Goal: Transaction & Acquisition: Purchase product/service

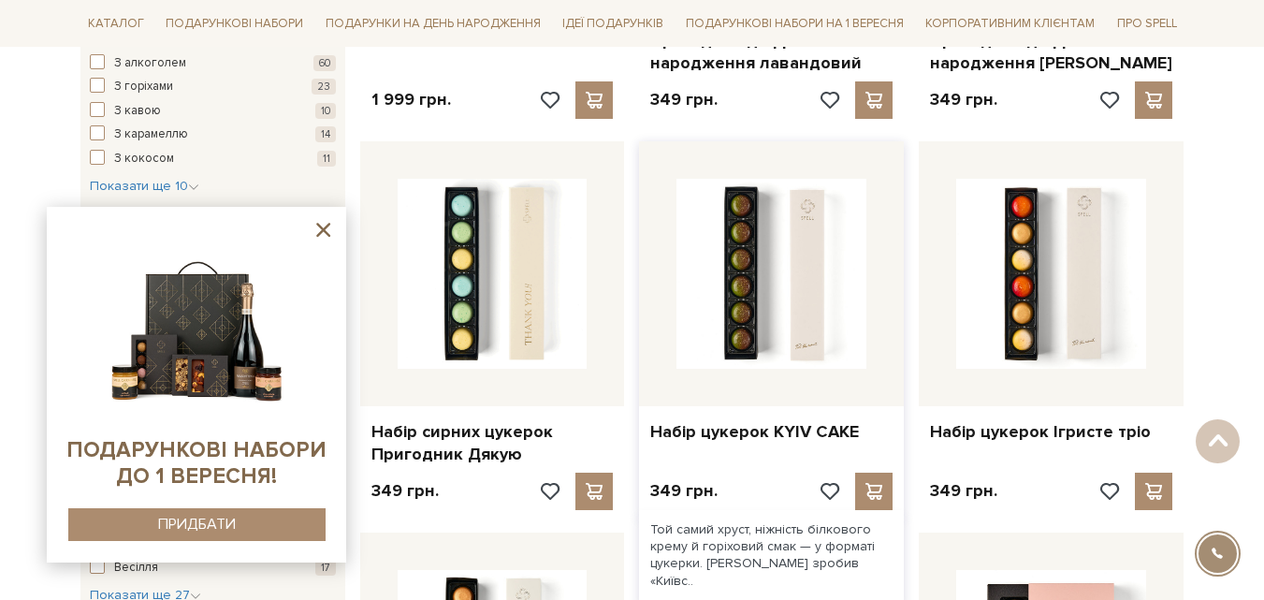
scroll to position [1497, 0]
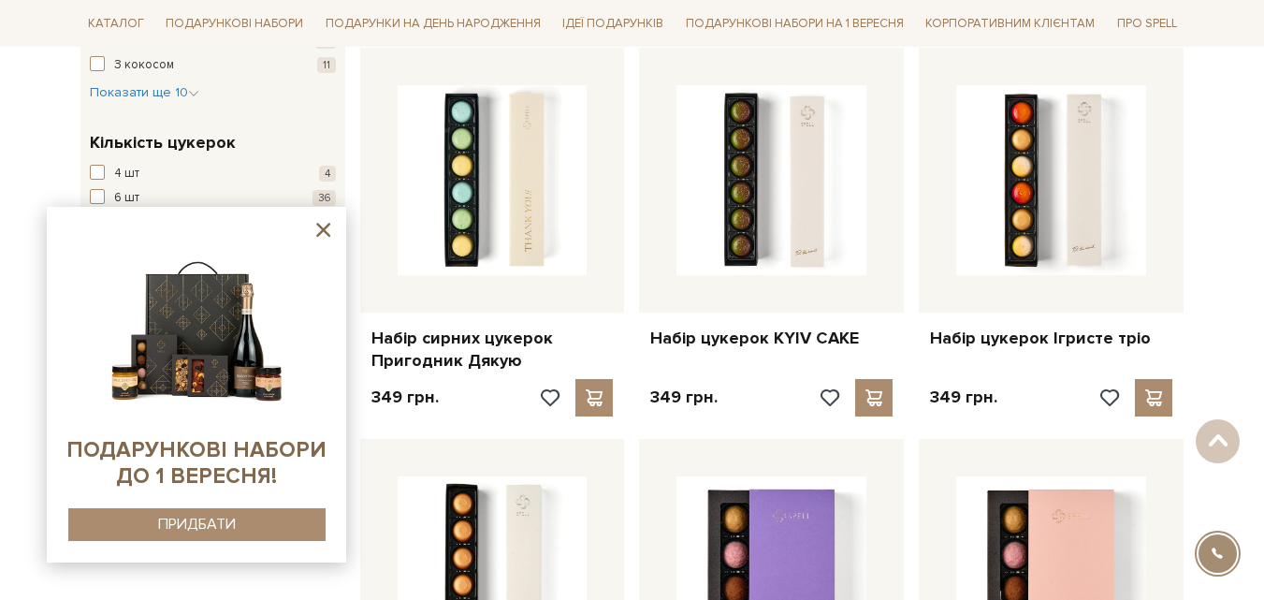
click at [327, 224] on icon at bounding box center [323, 229] width 23 height 23
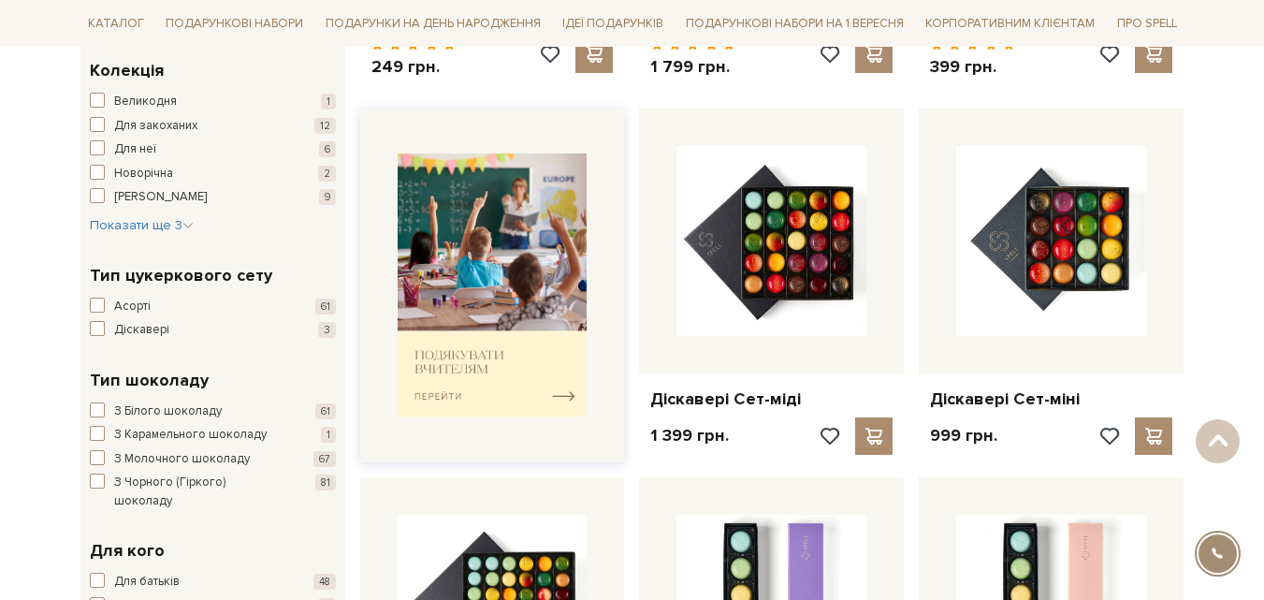
scroll to position [0, 0]
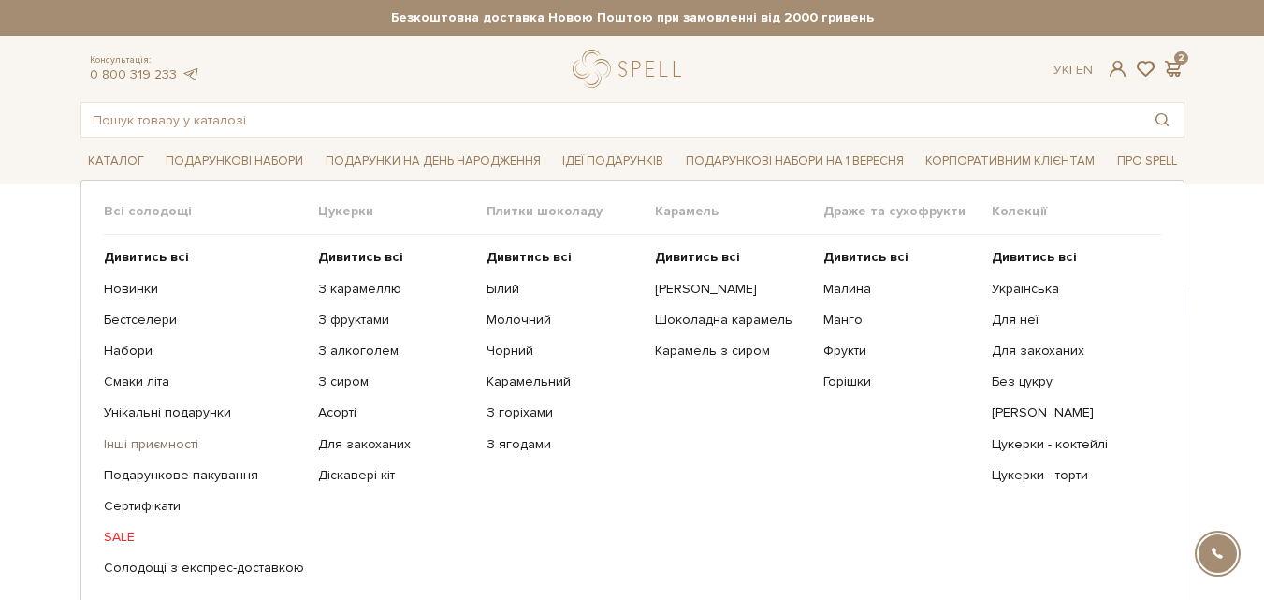
click at [140, 445] on link "Інші приємності" at bounding box center [204, 444] width 200 height 17
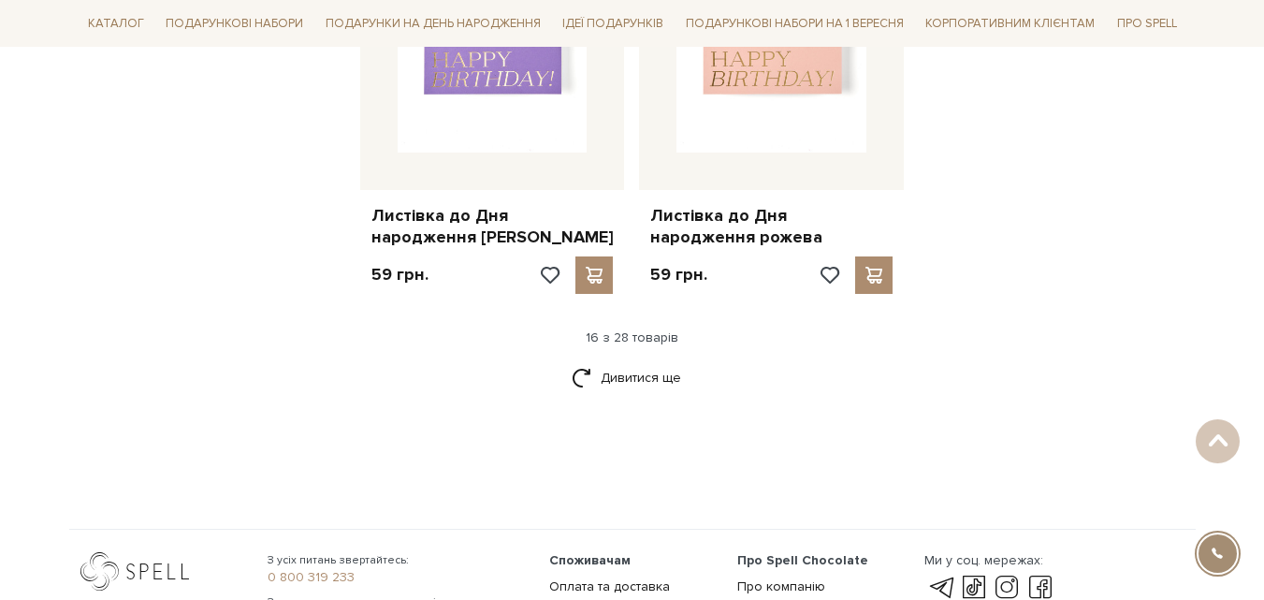
scroll to position [2656, 0]
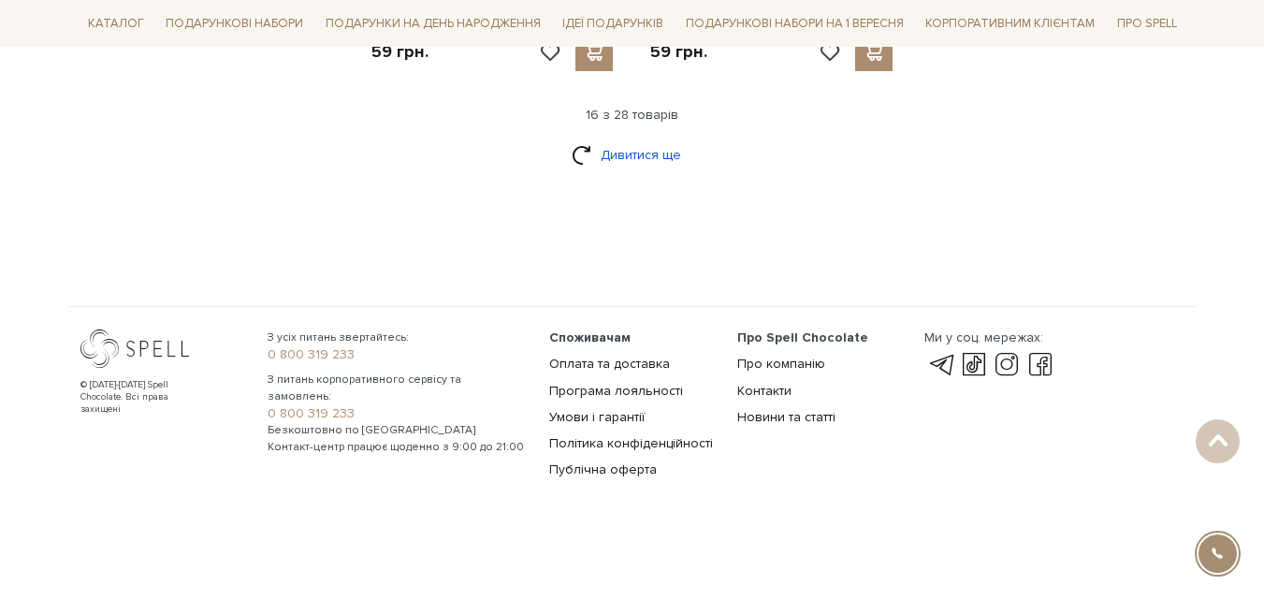
click at [655, 150] on link "Дивитися ще" at bounding box center [633, 155] width 122 height 33
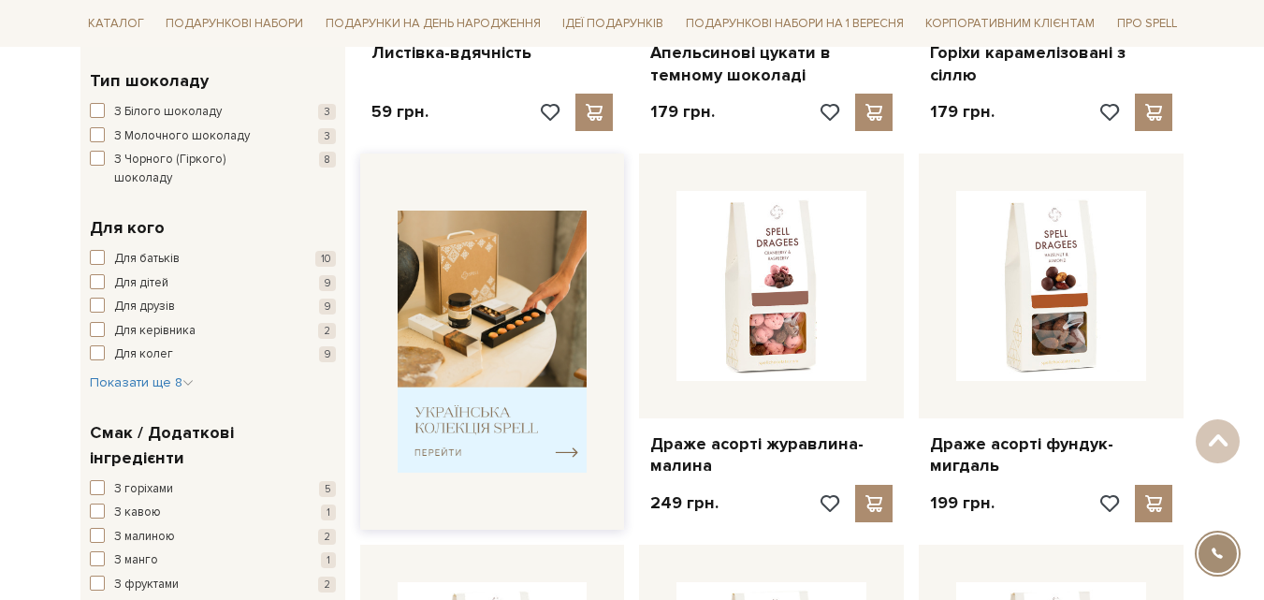
scroll to position [0, 0]
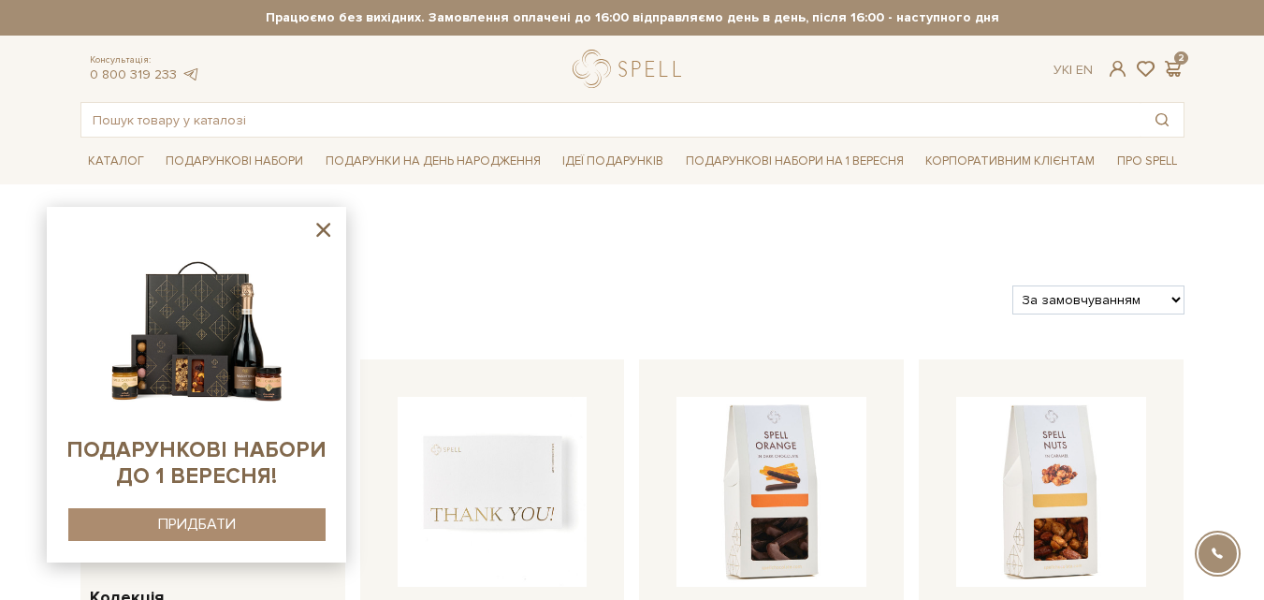
click at [319, 222] on icon at bounding box center [323, 229] width 23 height 23
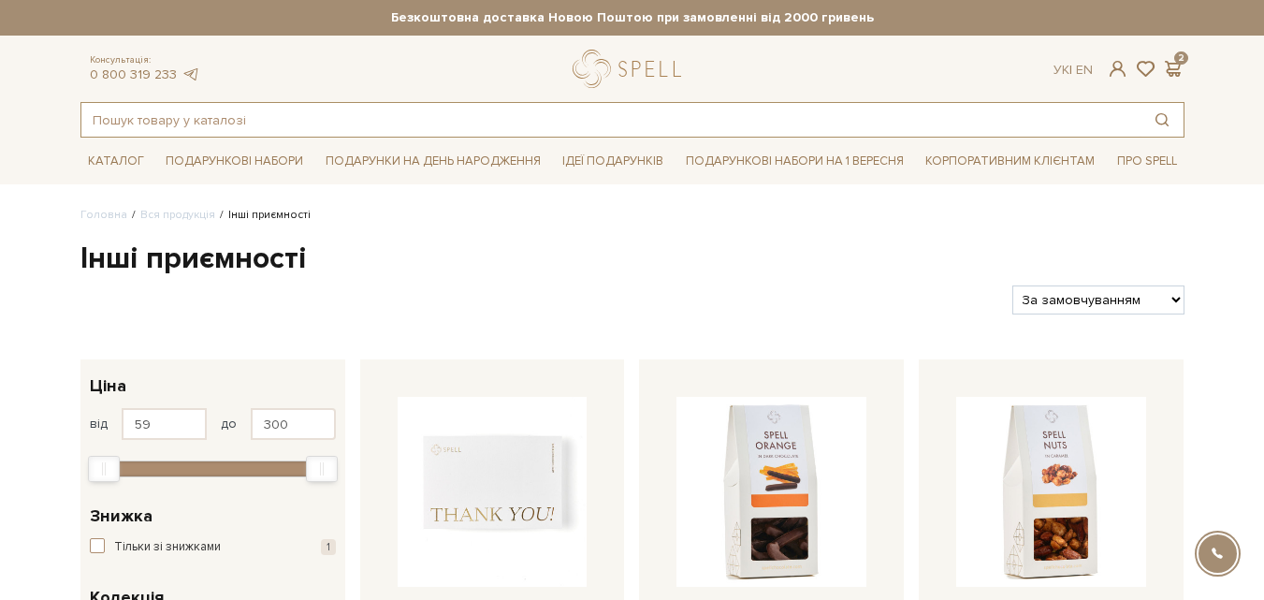
click at [321, 117] on input "text" at bounding box center [610, 120] width 1059 height 34
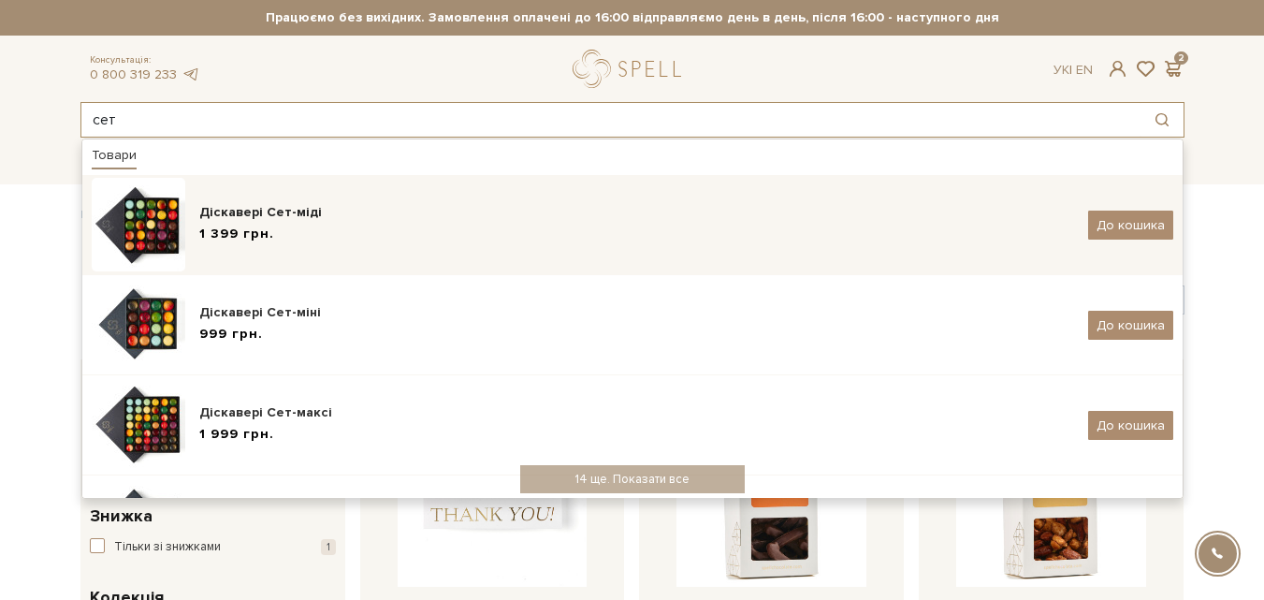
type input "сет"
click at [135, 227] on img at bounding box center [139, 225] width 94 height 94
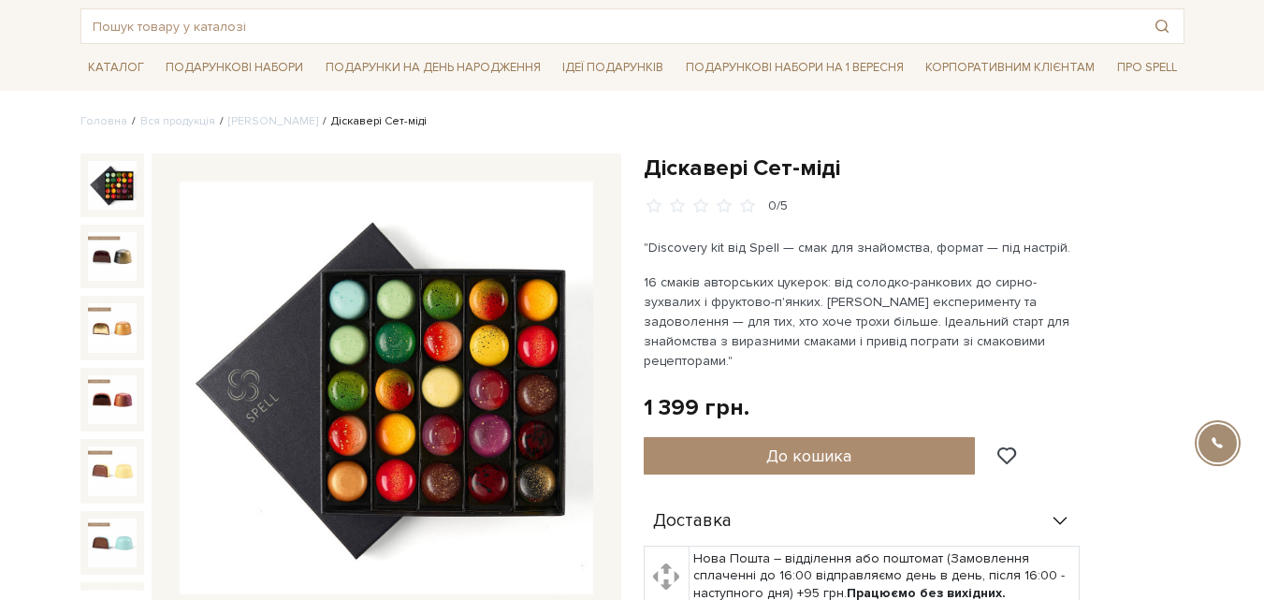
scroll to position [187, 0]
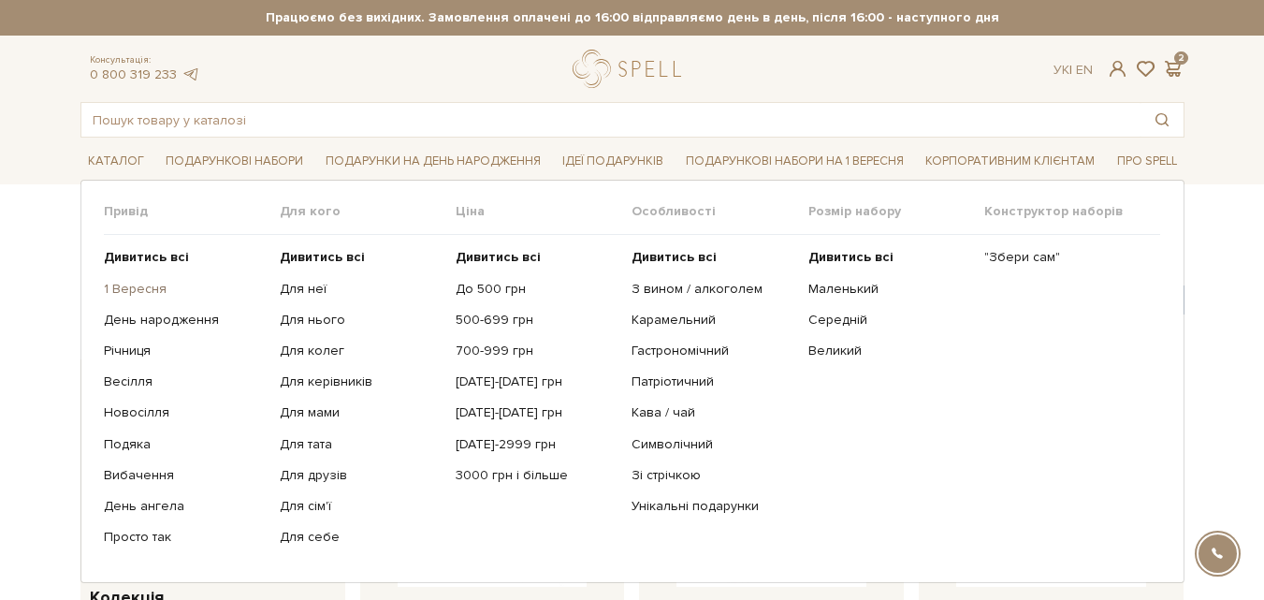
click at [143, 294] on link "1 Вересня" at bounding box center [185, 289] width 162 height 17
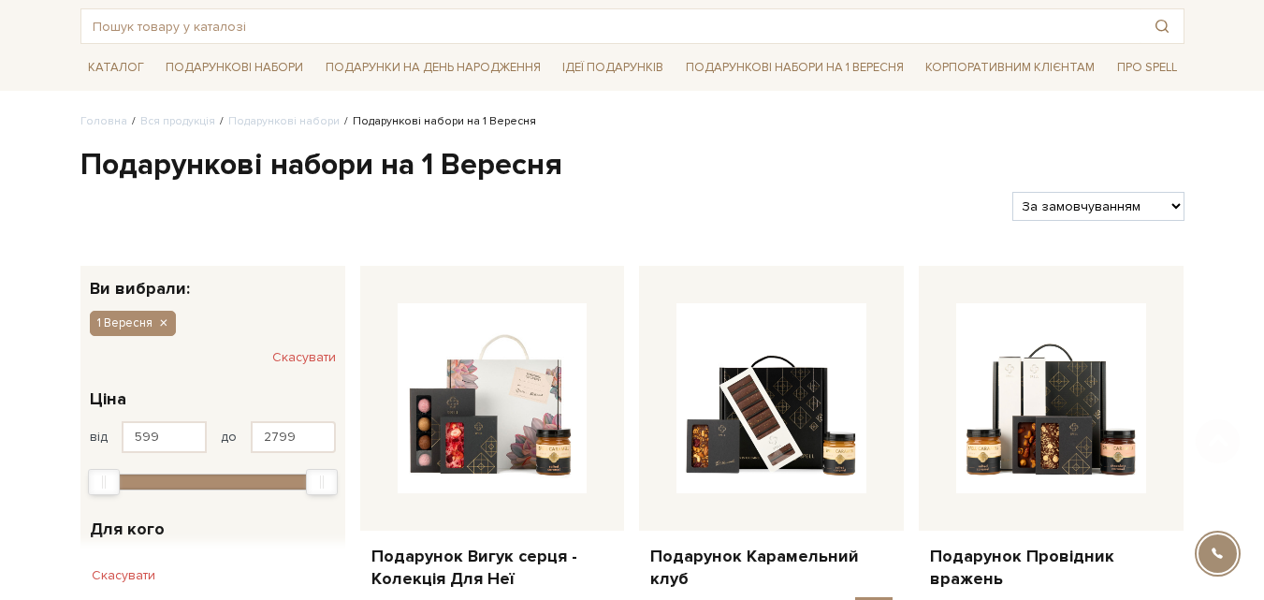
scroll to position [374, 0]
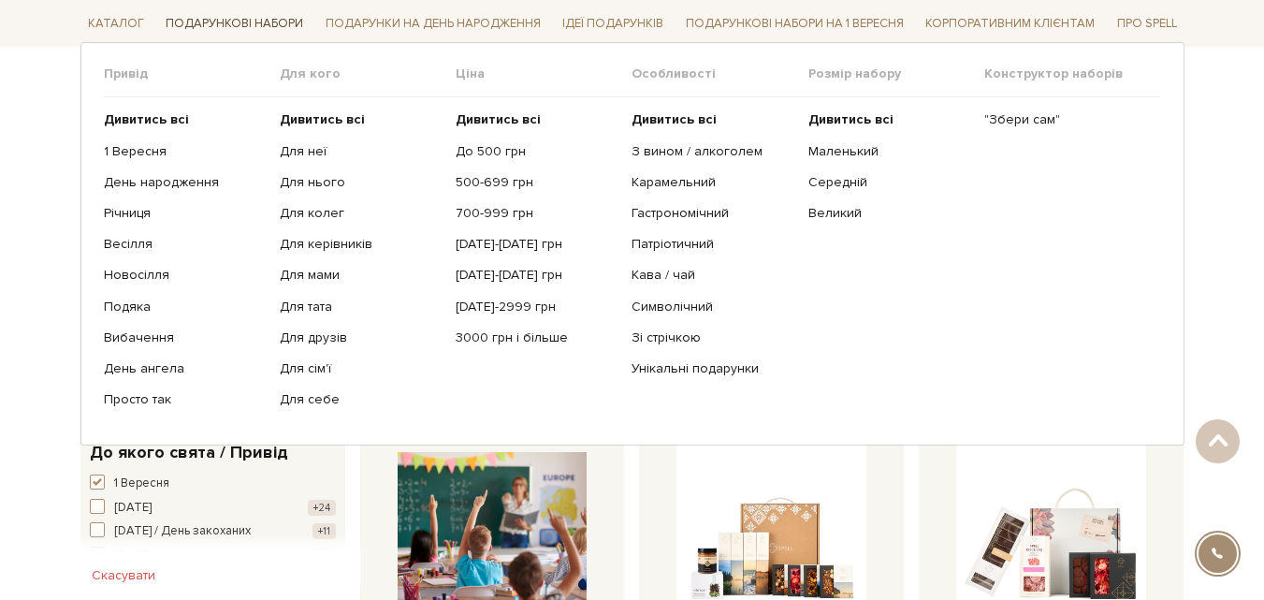
click at [230, 27] on link "Подарункові набори" at bounding box center [234, 23] width 153 height 29
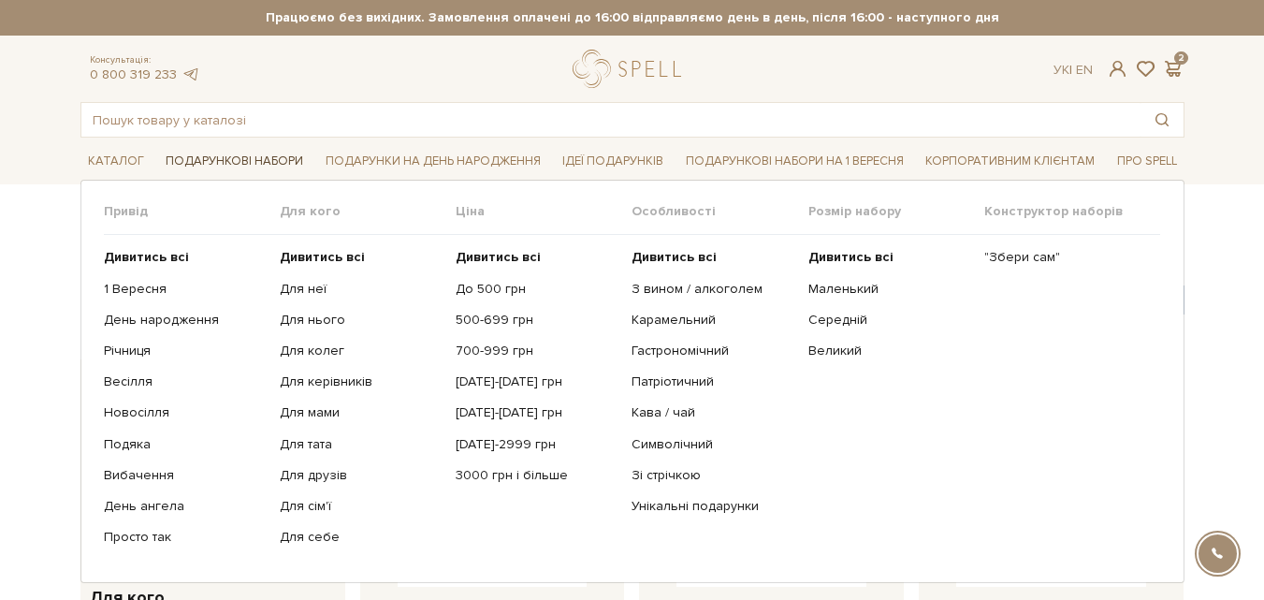
click at [244, 151] on link "Подарункові набори" at bounding box center [234, 161] width 153 height 29
click at [238, 164] on link "Подарункові набори" at bounding box center [234, 161] width 153 height 29
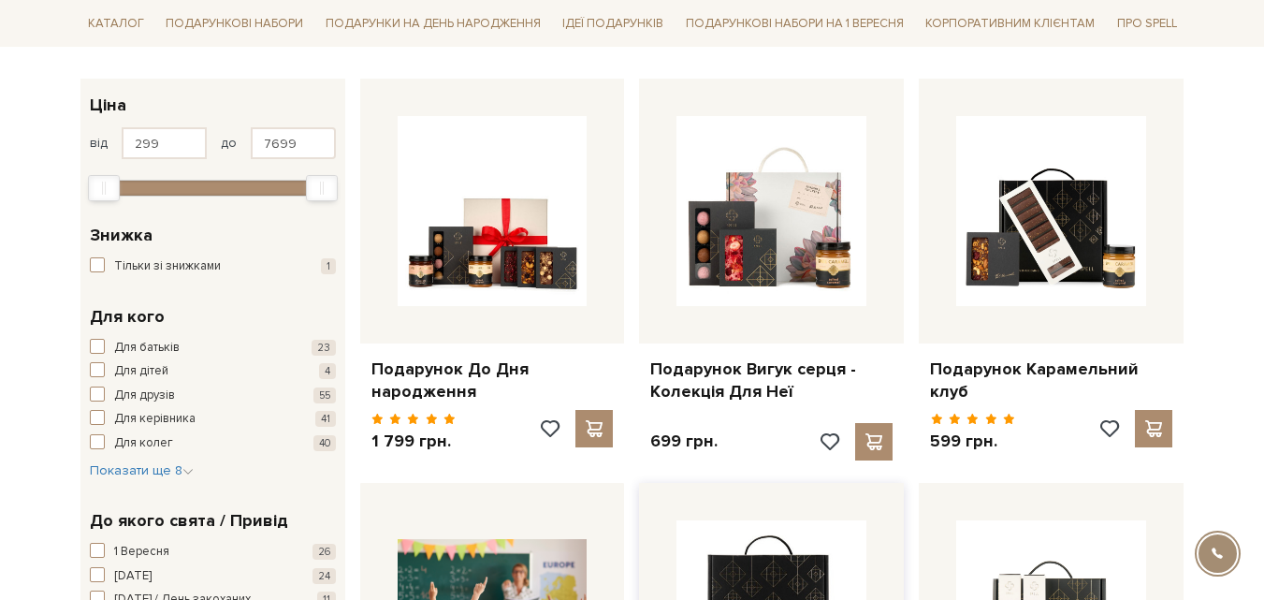
scroll to position [655, 0]
